Goal: Task Accomplishment & Management: Manage account settings

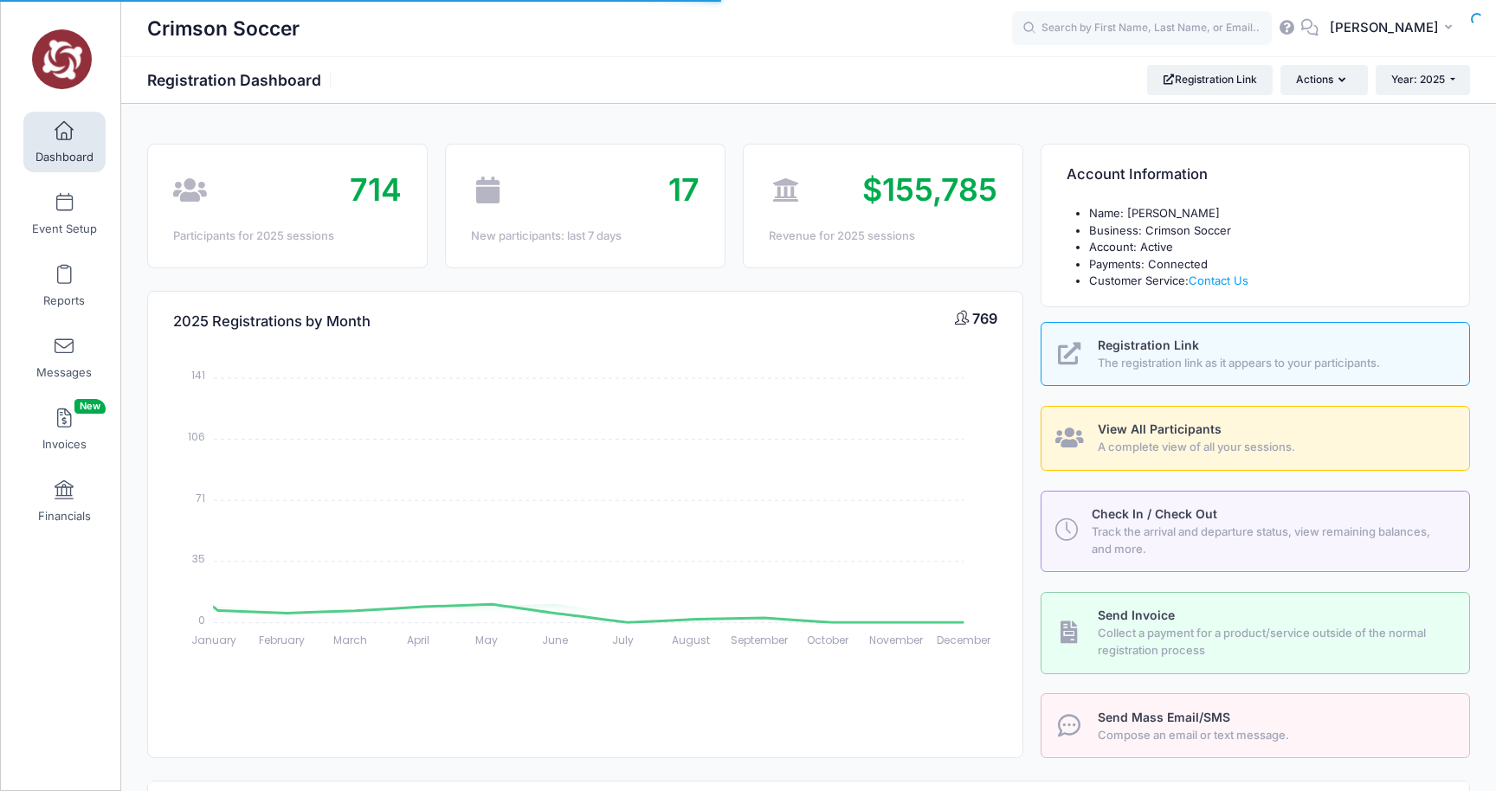
select select
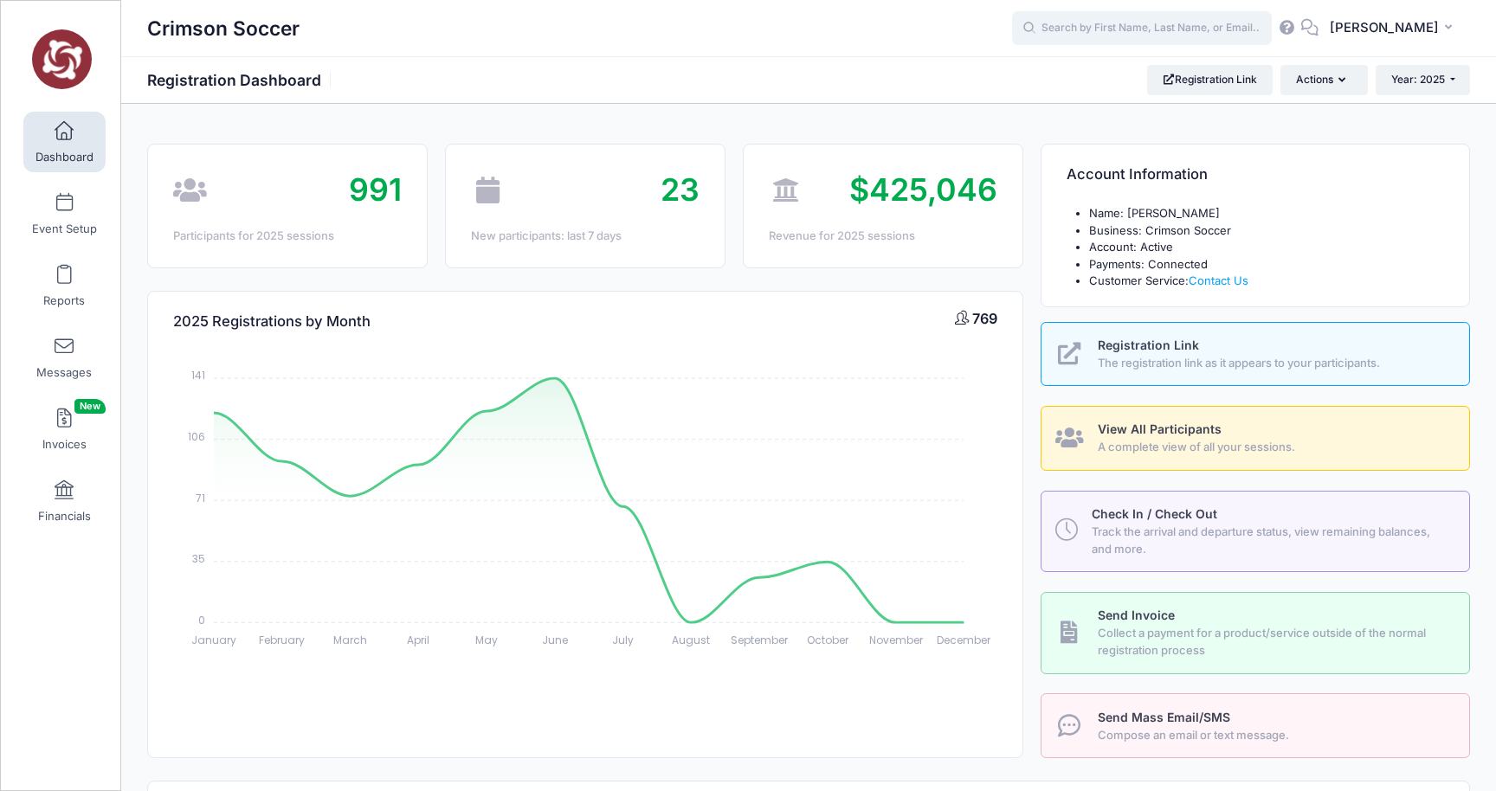
click at [1152, 30] on input "text" at bounding box center [1142, 28] width 260 height 35
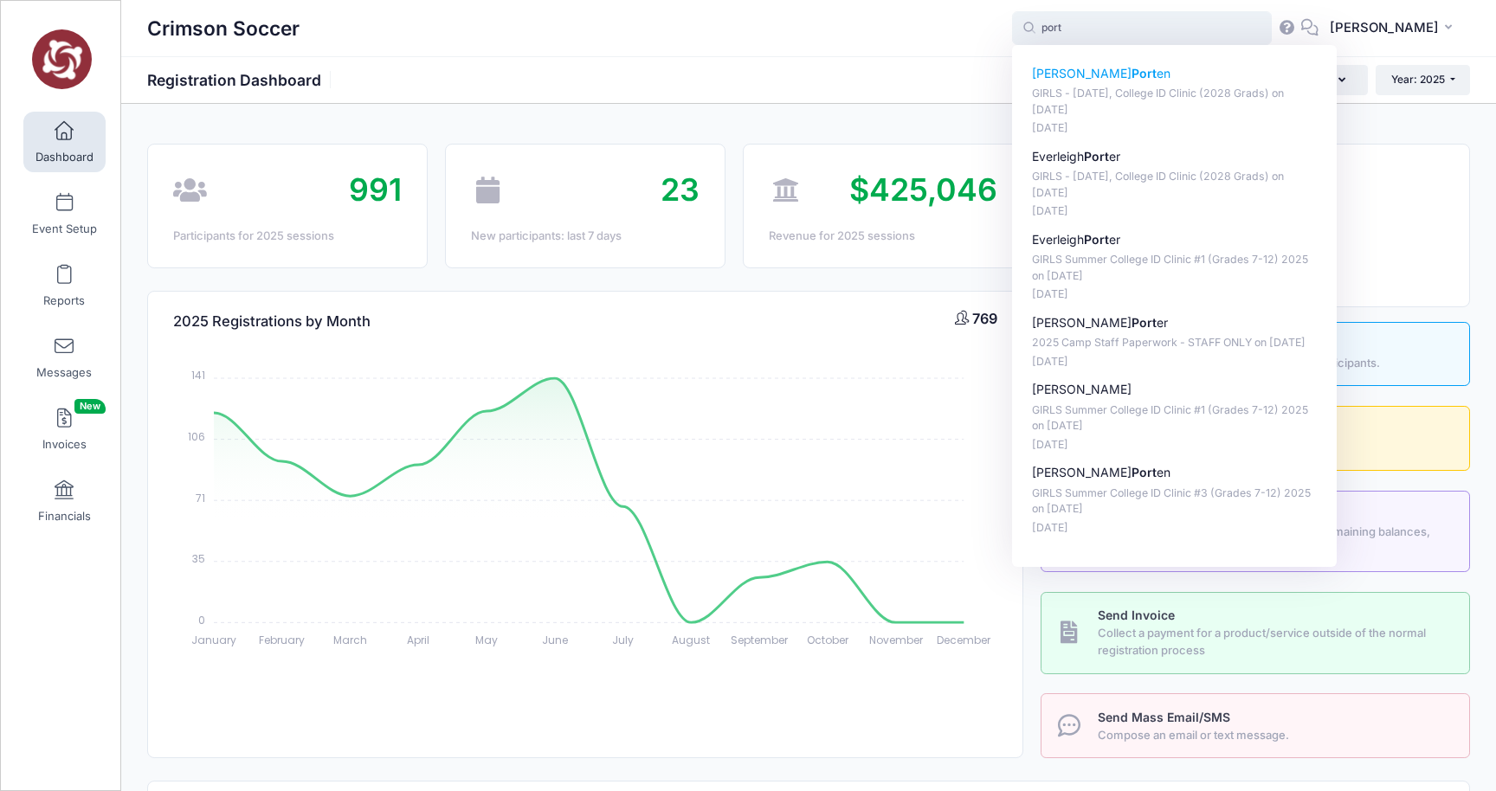
click at [1132, 76] on strong "Port" at bounding box center [1144, 73] width 25 height 15
type input "Isabella Porten (GIRLS - October 11, College ID Clinic (2028 Grads), Oct-11, 20…"
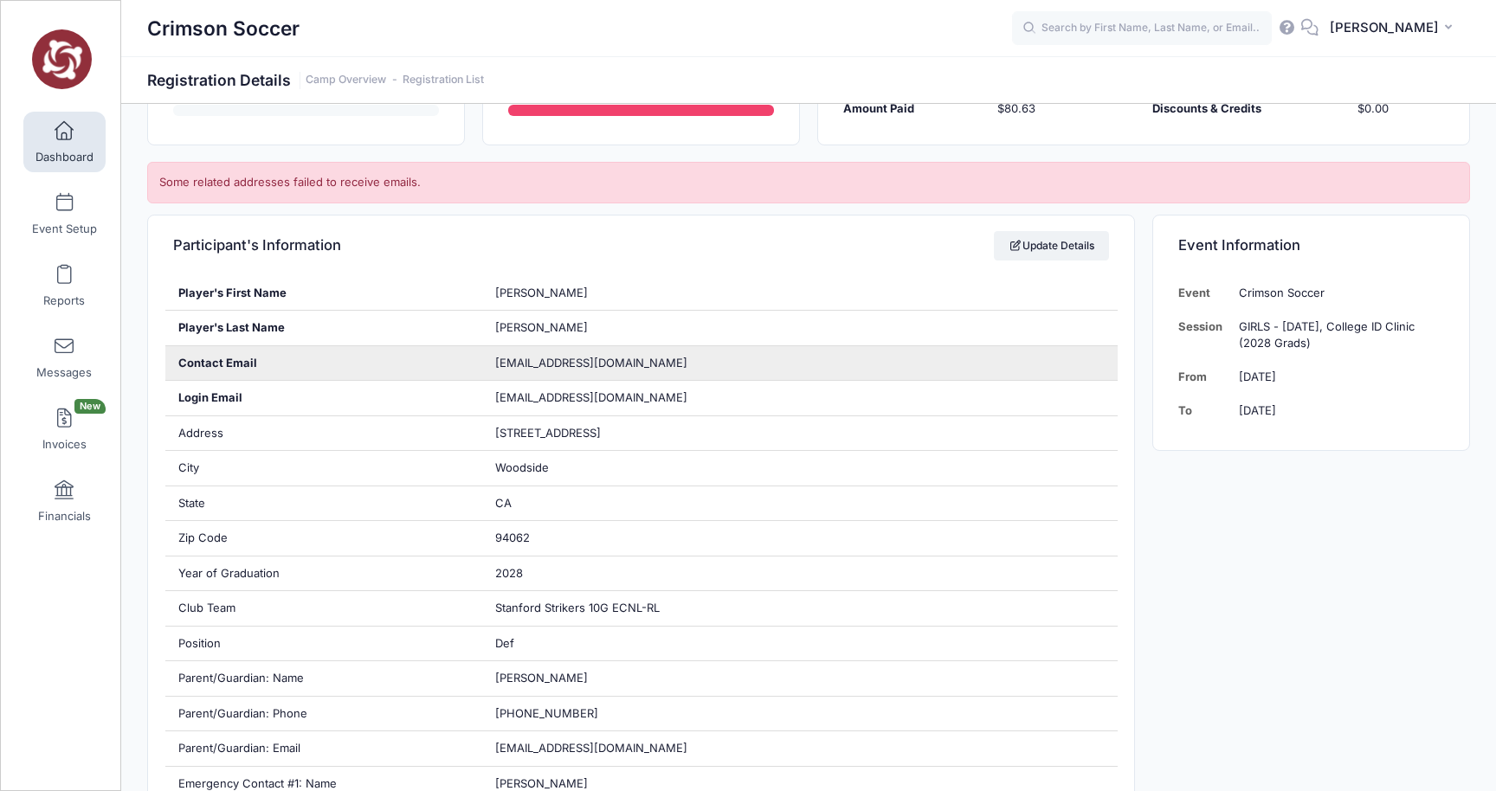
scroll to position [309, 0]
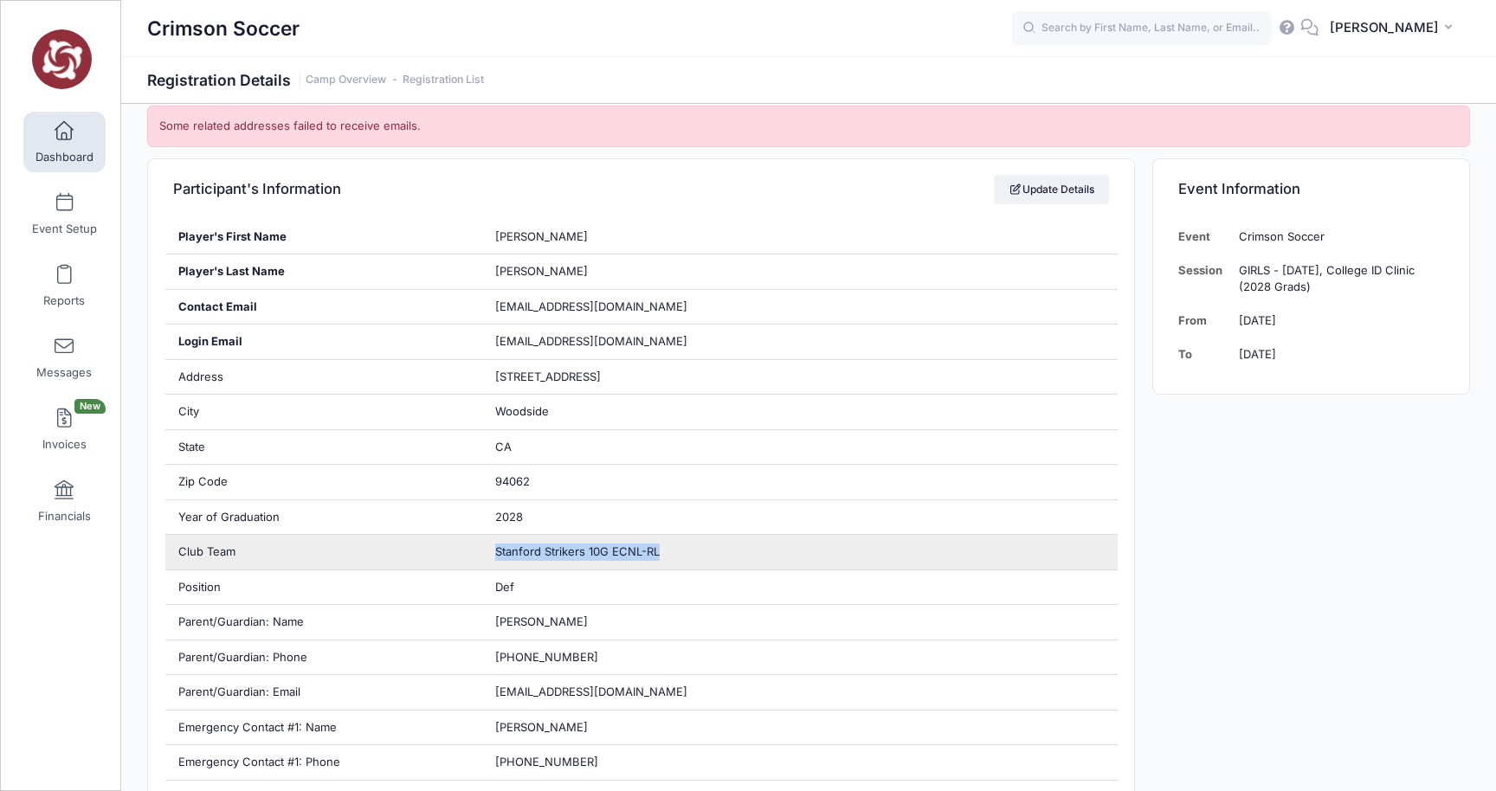
drag, startPoint x: 495, startPoint y: 553, endPoint x: 661, endPoint y: 554, distance: 165.4
click at [661, 554] on div "Stanford Strikers 10G ECNL-RL" at bounding box center [799, 552] width 635 height 35
copy span "Stanford Strikers 10G ECNL-RL"
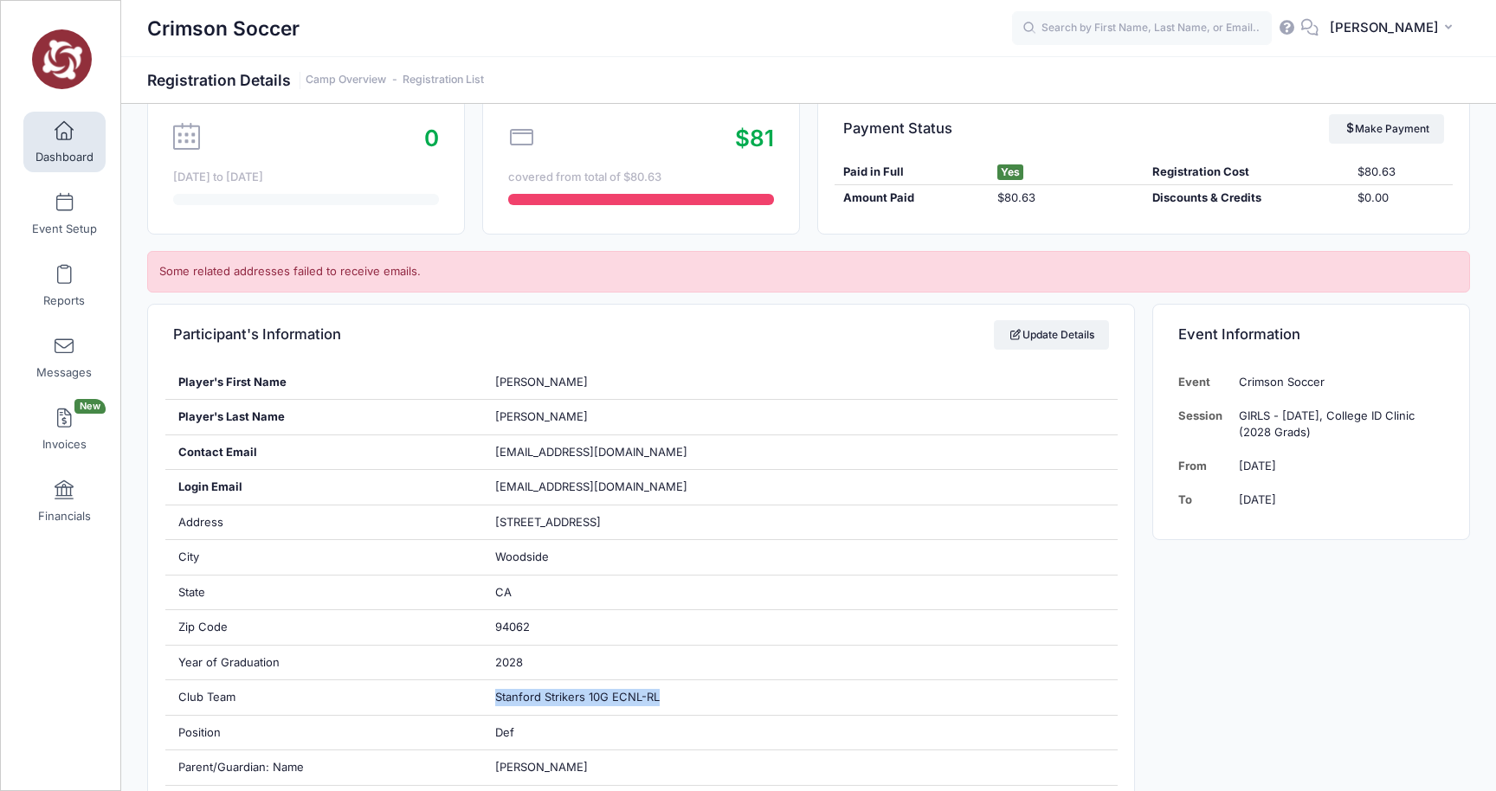
scroll to position [123, 0]
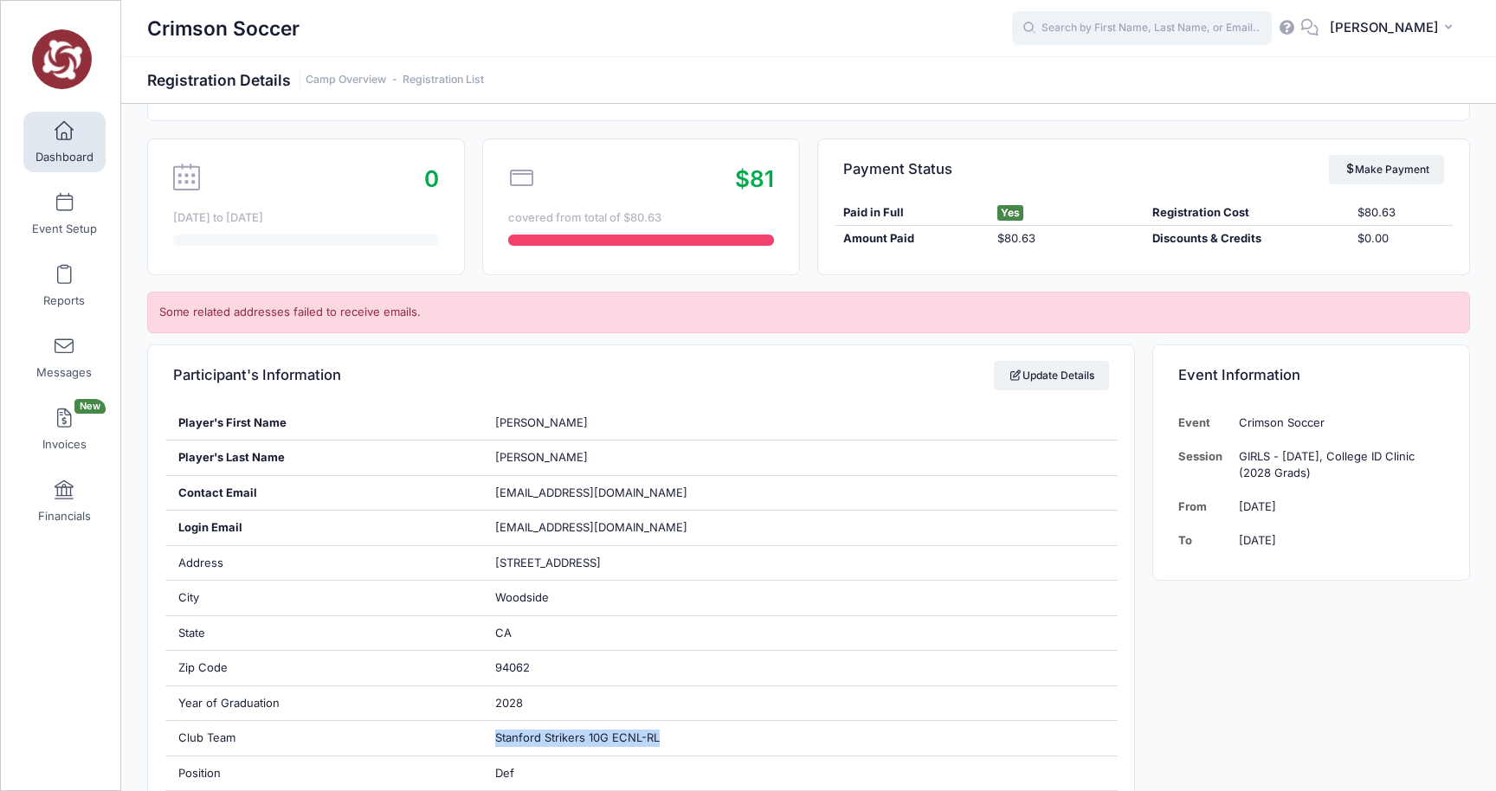
click at [1094, 27] on input "text" at bounding box center [1142, 28] width 260 height 35
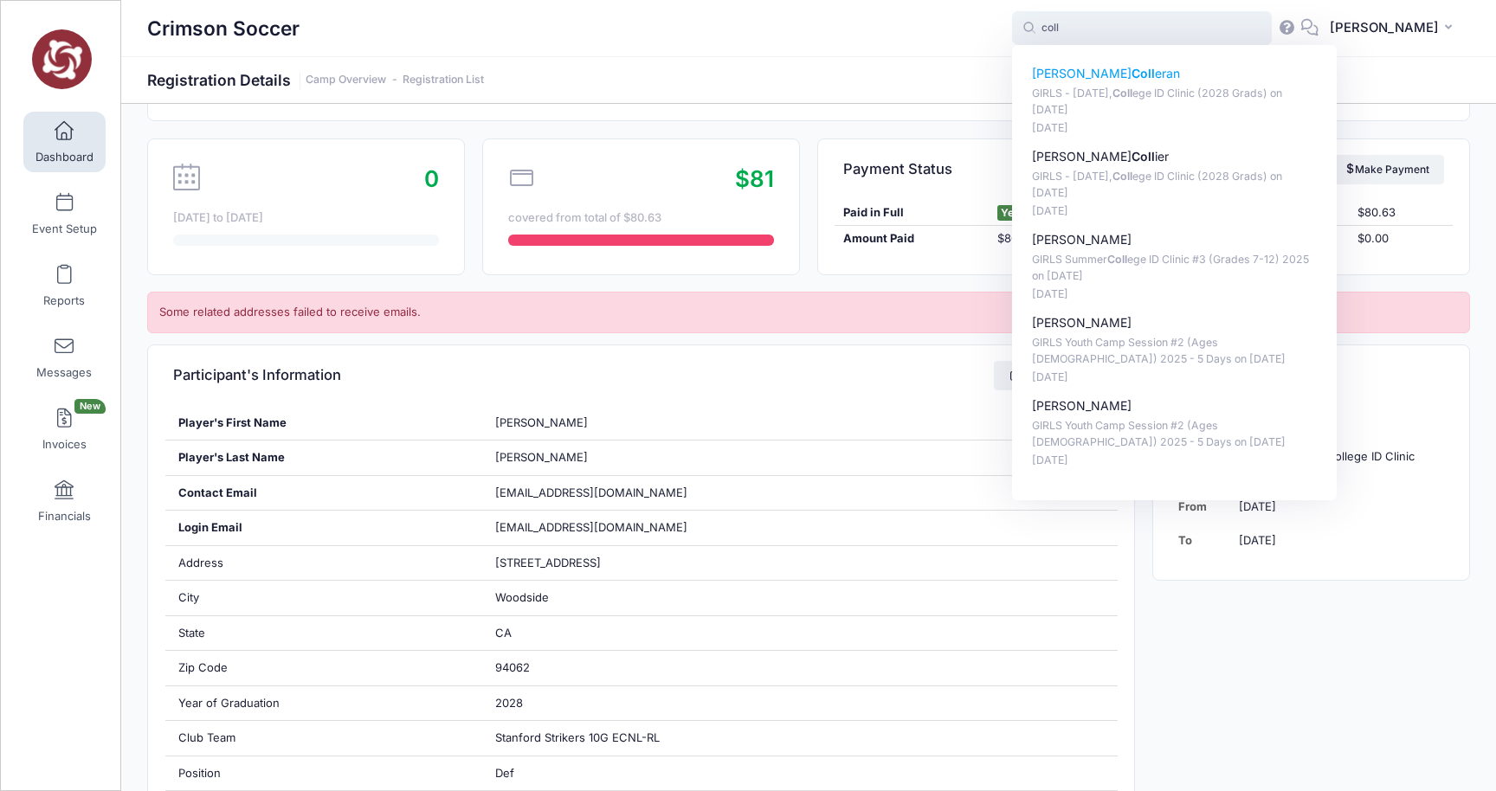
click at [1132, 71] on strong "Coll" at bounding box center [1143, 73] width 23 height 15
type input "Riley Colleran (GIRLS - October 11, College ID Clinic (2028 Grads), Oct-11, 202…"
